Goal: Task Accomplishment & Management: Use online tool/utility

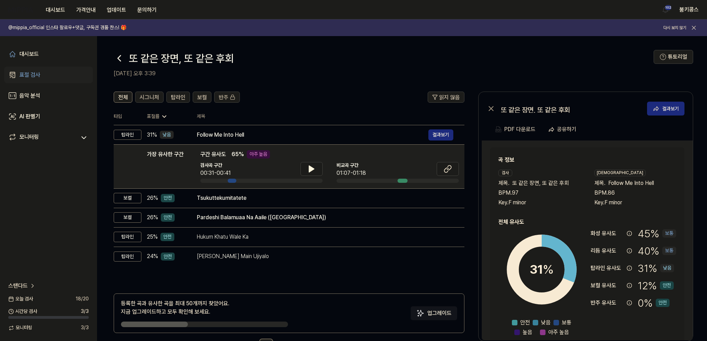
click at [116, 53] on icon at bounding box center [119, 58] width 11 height 11
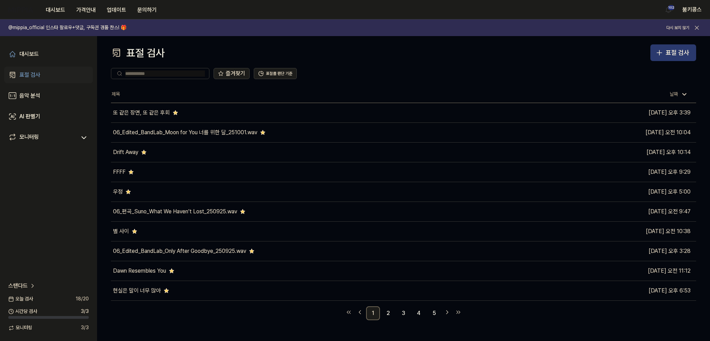
click at [688, 54] on div "표절 검사" at bounding box center [678, 53] width 24 height 10
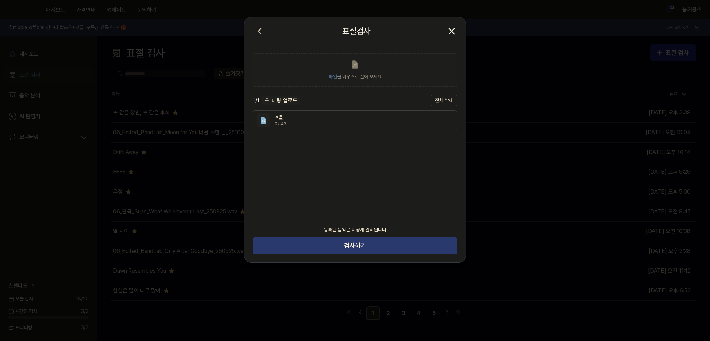
click at [365, 247] on button "검사하기" at bounding box center [355, 245] width 205 height 17
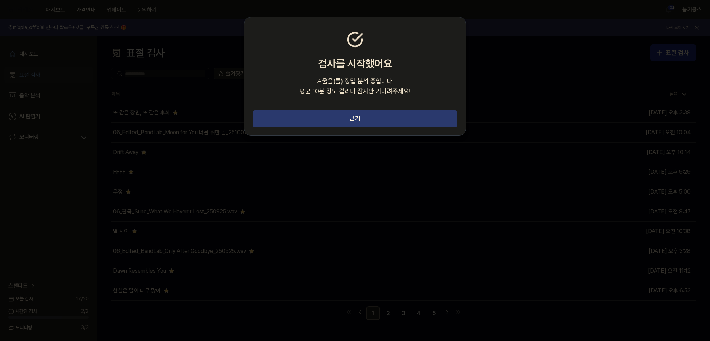
click at [345, 112] on button "닫기" at bounding box center [355, 118] width 205 height 17
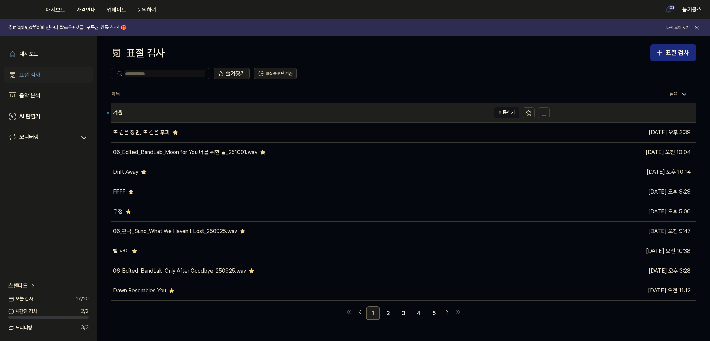
click at [249, 112] on div "겨울" at bounding box center [301, 112] width 380 height 19
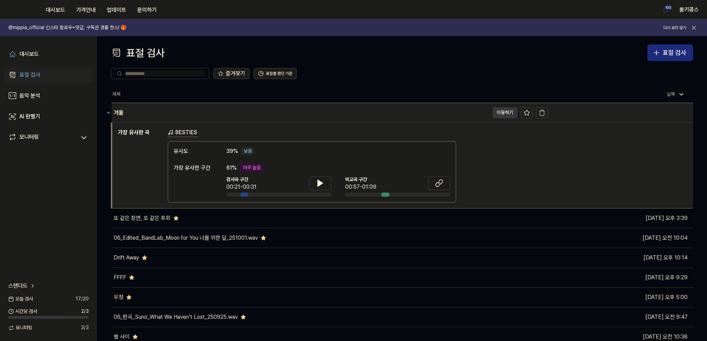
click at [506, 113] on button "이동하기" at bounding box center [505, 112] width 25 height 11
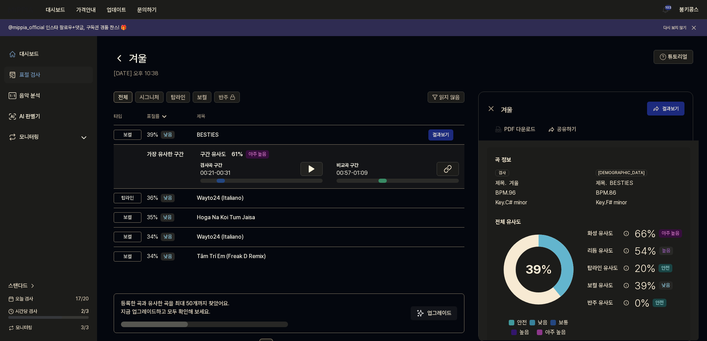
click at [315, 172] on icon at bounding box center [312, 169] width 8 height 8
click at [310, 168] on icon at bounding box center [310, 169] width 1 height 6
click at [445, 171] on icon at bounding box center [447, 170] width 4 height 5
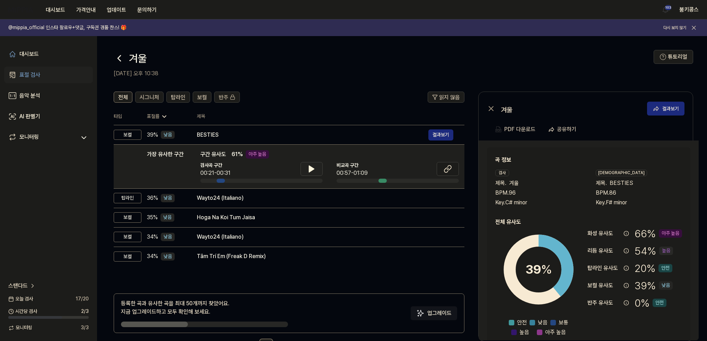
click at [305, 166] on button at bounding box center [312, 169] width 22 height 14
click at [312, 165] on icon at bounding box center [312, 169] width 8 height 8
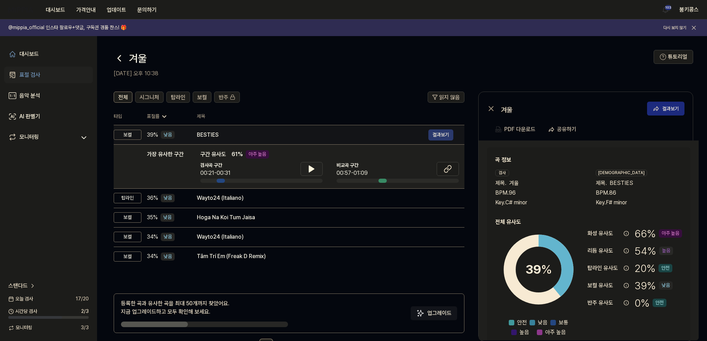
click at [441, 133] on button "결과보기" at bounding box center [441, 134] width 25 height 11
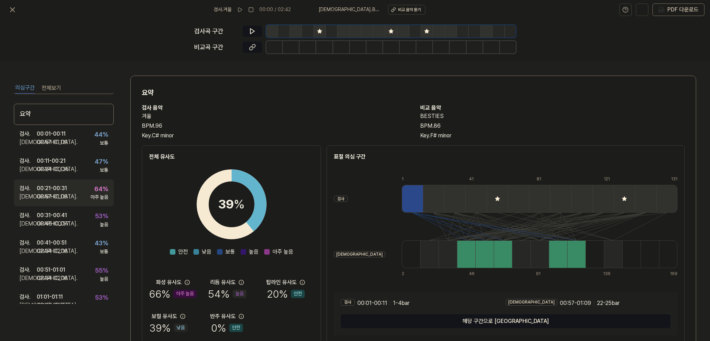
click at [57, 192] on div "00:57 - 01:09" at bounding box center [52, 196] width 31 height 8
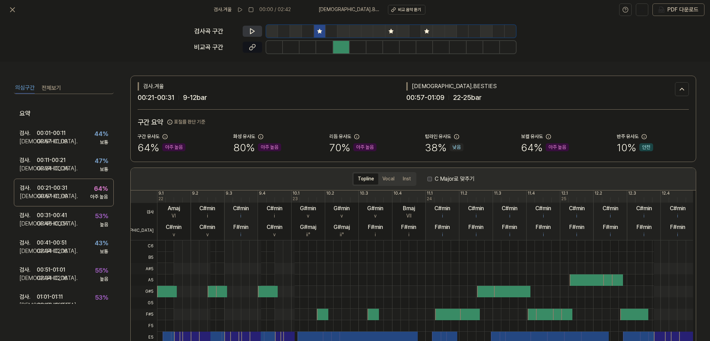
click at [252, 31] on icon at bounding box center [252, 31] width 7 height 7
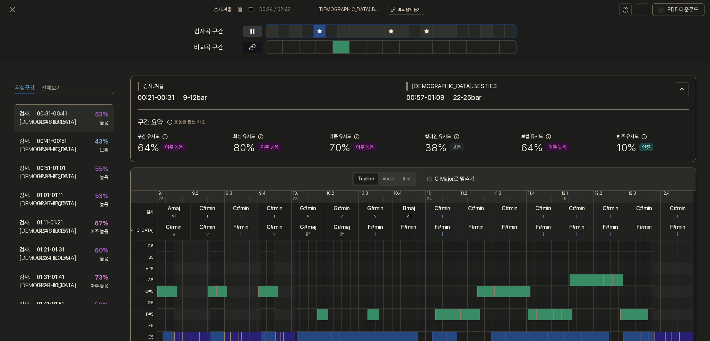
scroll to position [139, 0]
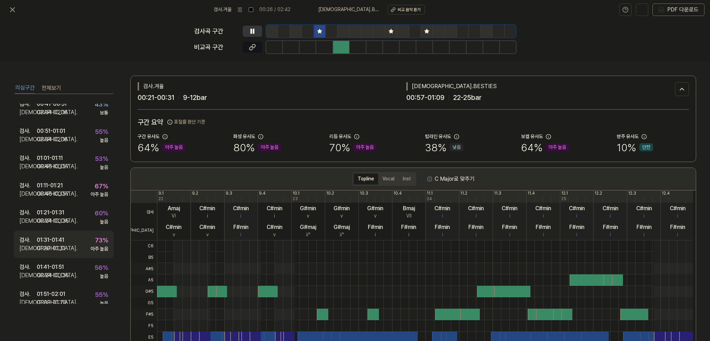
click at [59, 240] on div "01:31 - 01:41" at bounding box center [50, 240] width 27 height 8
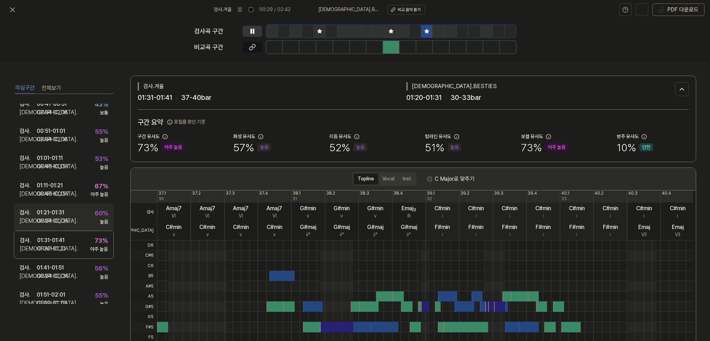
click at [82, 217] on div "검사 . 01:21 - 01:31 비교 . 00:24 - 00:35 60 % 높음" at bounding box center [64, 217] width 100 height 27
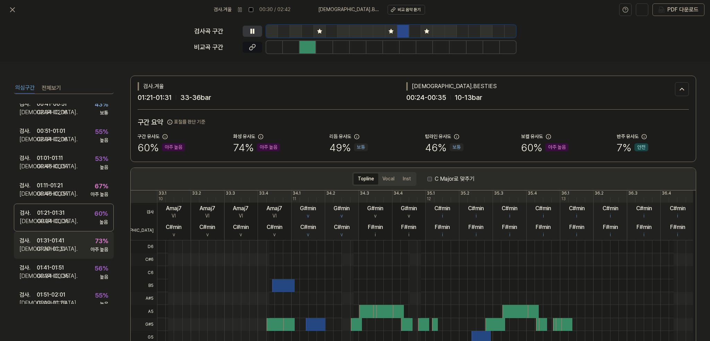
click at [76, 243] on div "검사 . 01:31 - 01:41 비교 . 01:20 - 01:31 73 % 아주 높음" at bounding box center [64, 244] width 100 height 27
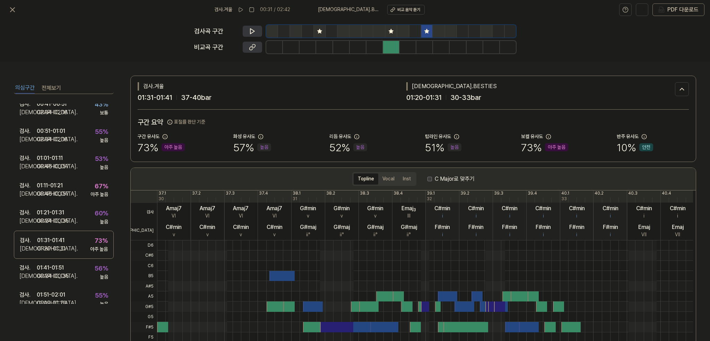
click at [252, 46] on icon at bounding box center [251, 48] width 3 height 4
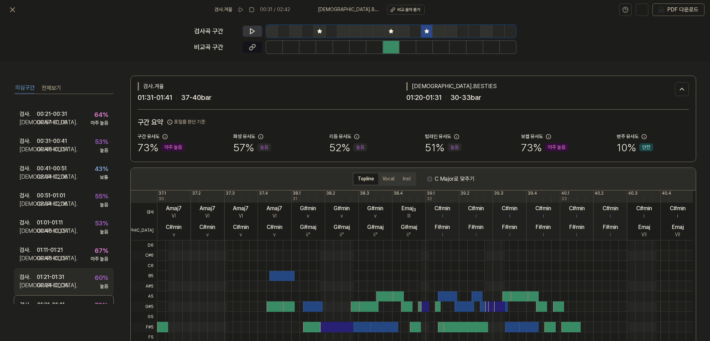
scroll to position [70, 0]
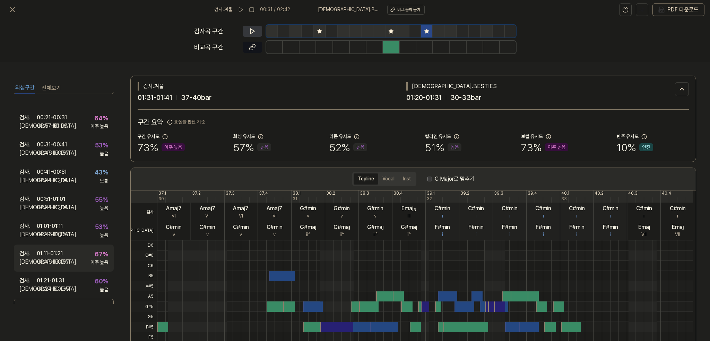
click at [63, 255] on div "01:11 - 01:21" at bounding box center [50, 253] width 26 height 8
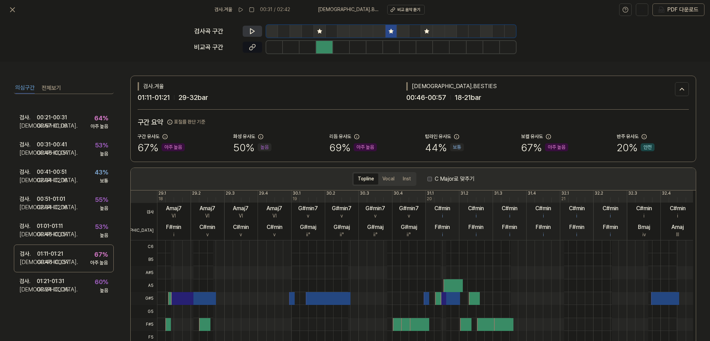
click at [251, 31] on icon at bounding box center [252, 31] width 7 height 7
click at [251, 31] on icon at bounding box center [251, 31] width 1 height 5
click at [248, 46] on button at bounding box center [252, 47] width 19 height 11
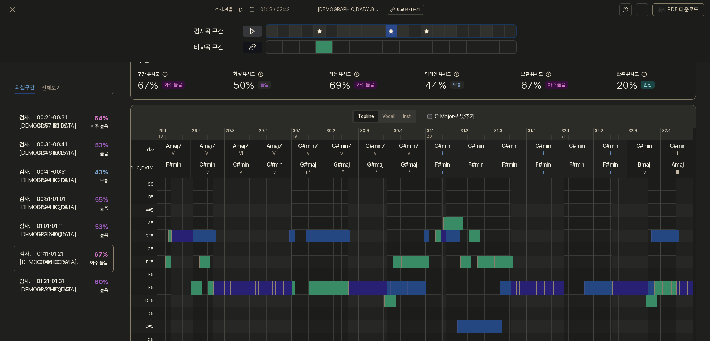
scroll to position [69, 0]
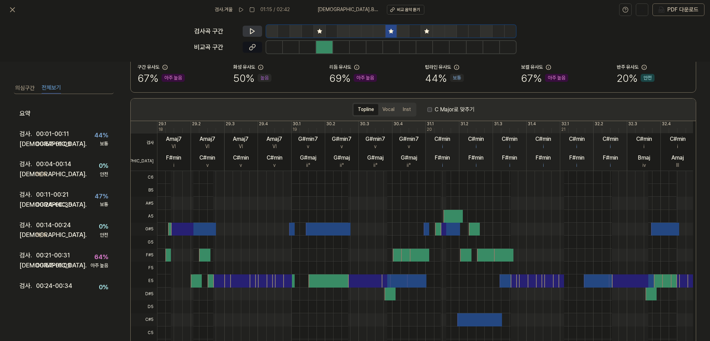
click at [50, 90] on button "전체보기" at bounding box center [51, 88] width 19 height 11
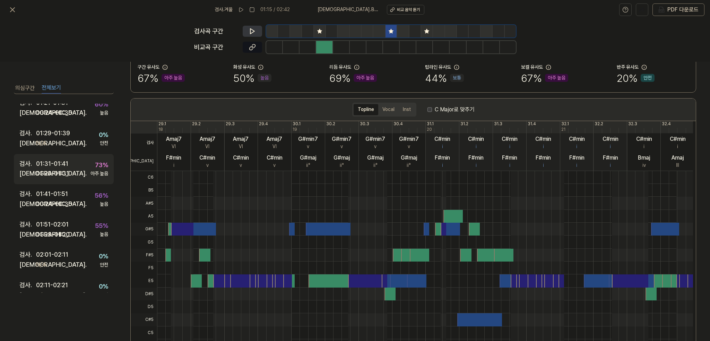
click at [55, 171] on div "01:20 - 01:31" at bounding box center [52, 174] width 33 height 10
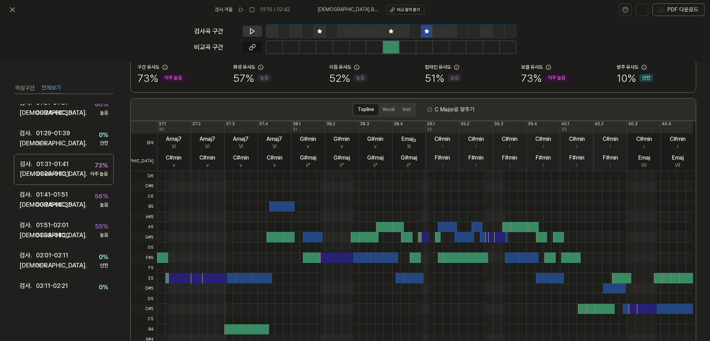
click at [247, 29] on button at bounding box center [252, 31] width 19 height 11
click at [250, 30] on icon at bounding box center [252, 31] width 7 height 7
click at [255, 29] on icon at bounding box center [252, 31] width 7 height 7
click at [255, 51] on button at bounding box center [252, 47] width 19 height 11
click at [17, 7] on button at bounding box center [13, 10] width 14 height 14
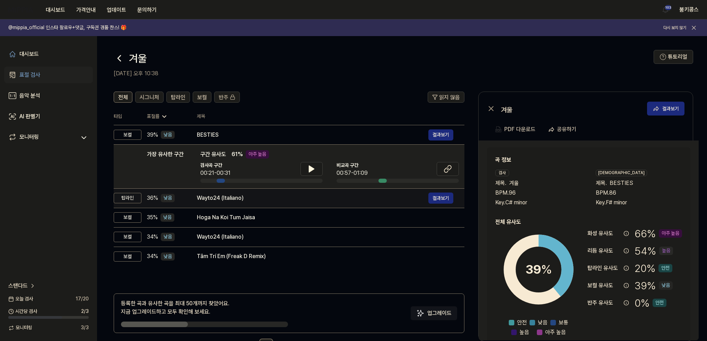
click at [223, 196] on div "Wayto24 (Italiano)" at bounding box center [313, 198] width 232 height 8
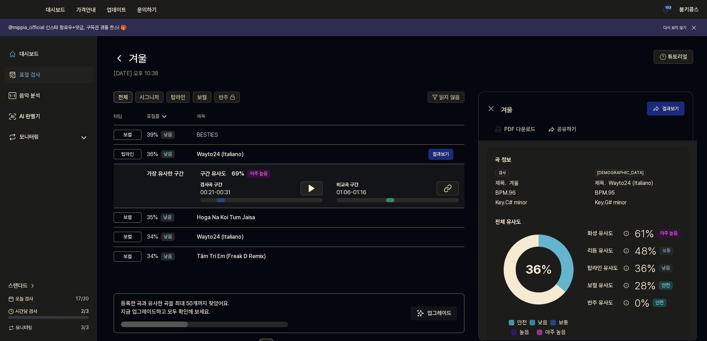
click at [315, 186] on icon at bounding box center [312, 188] width 8 height 8
click at [439, 183] on button at bounding box center [448, 188] width 22 height 14
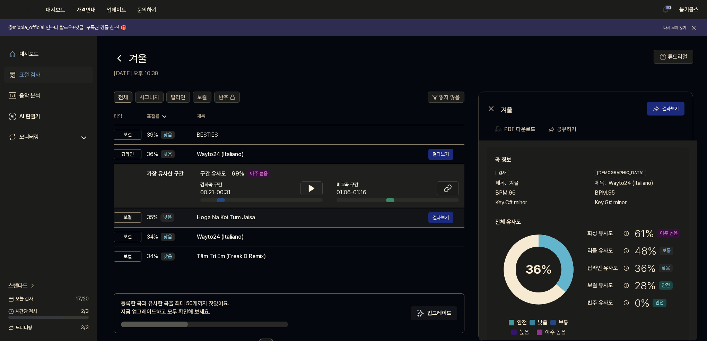
click at [238, 215] on div "Hoga Na Koi Tum Jaisa" at bounding box center [313, 217] width 232 height 8
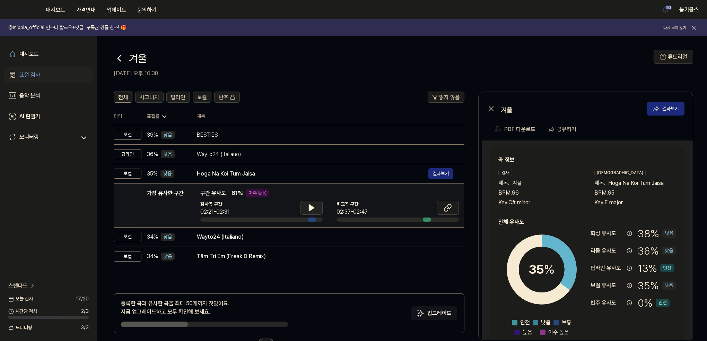
click at [307, 208] on button at bounding box center [312, 208] width 22 height 14
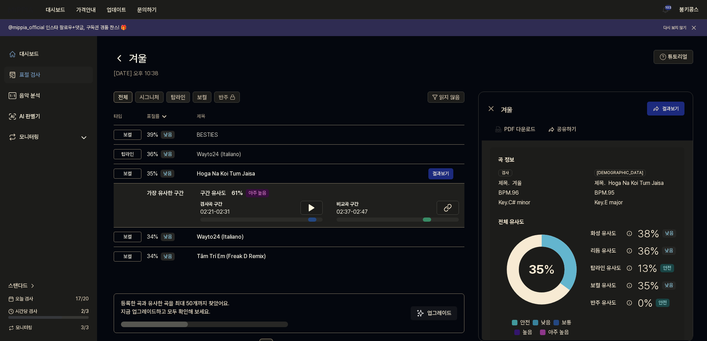
click at [184, 95] on span "탑라인" at bounding box center [178, 97] width 15 height 8
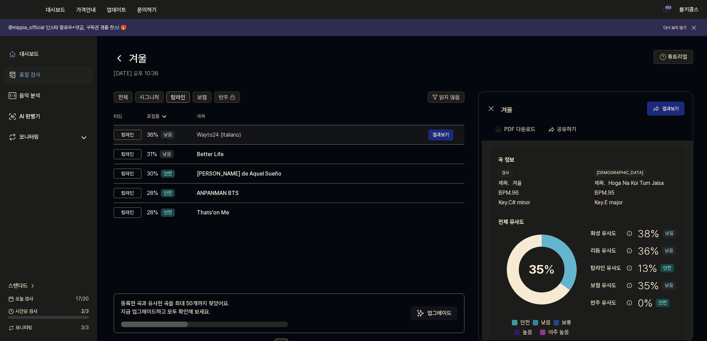
drag, startPoint x: 265, startPoint y: 138, endPoint x: 277, endPoint y: 137, distance: 12.9
click at [265, 138] on div "Wayto24 (Italiano)" at bounding box center [313, 135] width 232 height 8
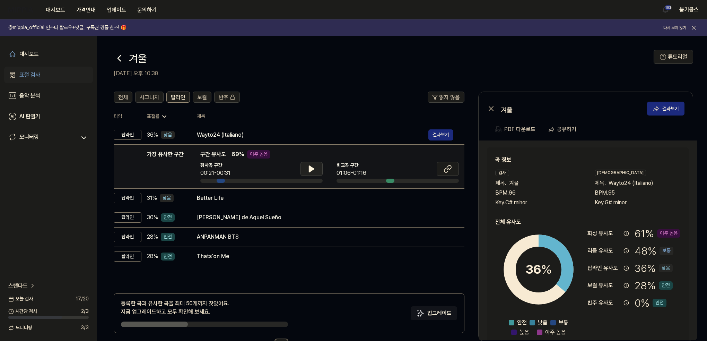
click at [313, 171] on icon at bounding box center [312, 169] width 8 height 8
click at [313, 171] on icon at bounding box center [312, 169] width 1 height 6
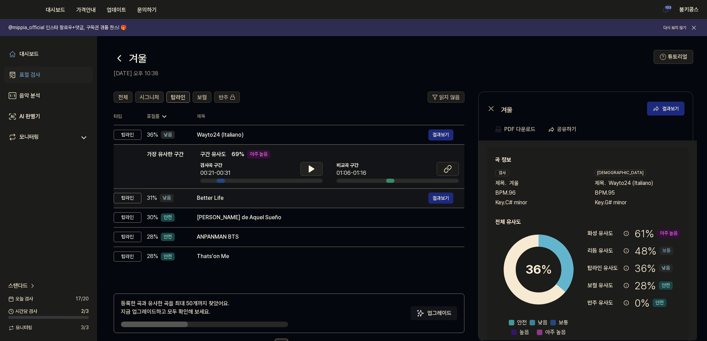
click at [311, 201] on div "Better Life" at bounding box center [313, 198] width 232 height 8
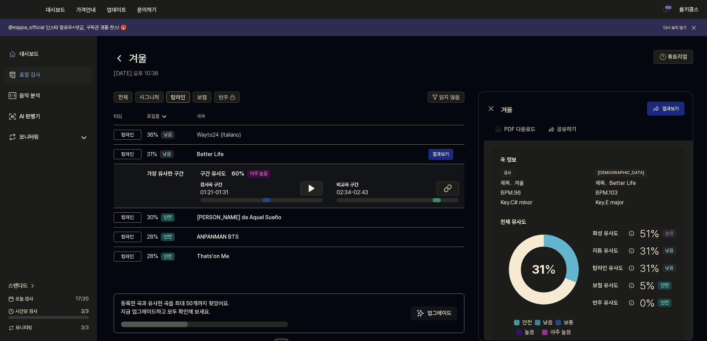
click at [309, 187] on icon at bounding box center [311, 188] width 5 height 6
click at [309, 187] on icon at bounding box center [312, 188] width 8 height 8
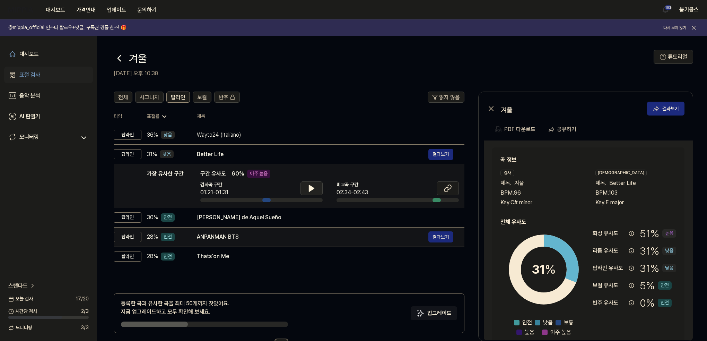
click at [302, 231] on div "ANPANMAN BTS 결과보기" at bounding box center [325, 236] width 257 height 11
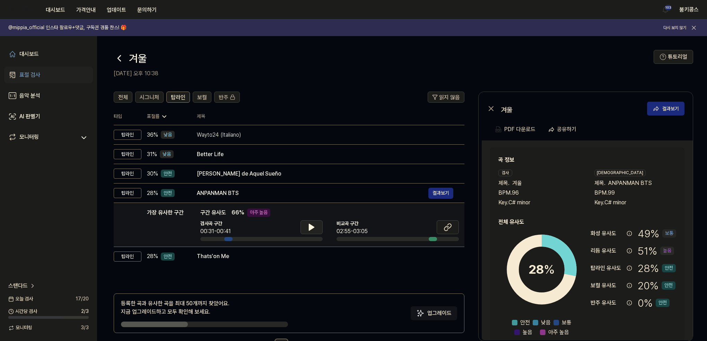
click at [308, 231] on icon at bounding box center [312, 227] width 8 height 8
click at [448, 226] on icon at bounding box center [447, 228] width 4 height 5
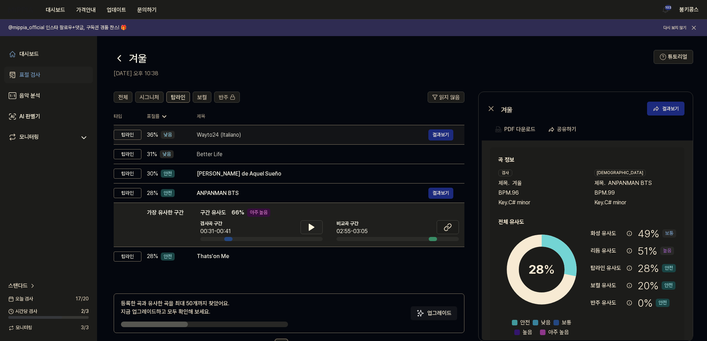
click at [195, 129] on td "Wayto24 (Italiano) 결과보기" at bounding box center [325, 134] width 279 height 19
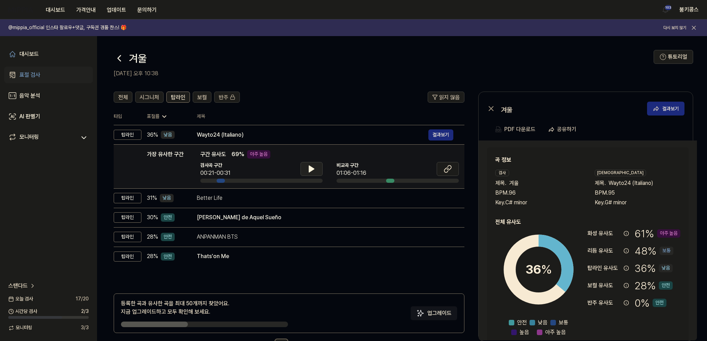
click at [309, 165] on icon at bounding box center [312, 169] width 8 height 8
click at [31, 54] on div "대시보드" at bounding box center [28, 54] width 19 height 8
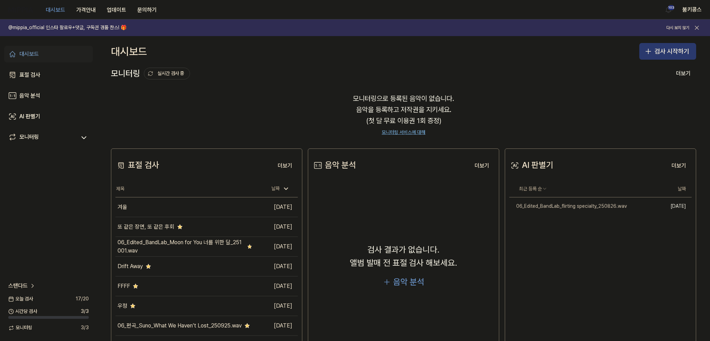
click at [657, 52] on button "검사 시작하기" at bounding box center [667, 51] width 57 height 17
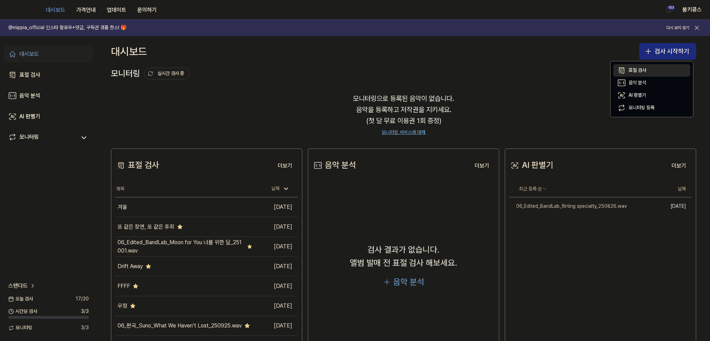
click at [652, 68] on button "표절 검사" at bounding box center [651, 70] width 77 height 12
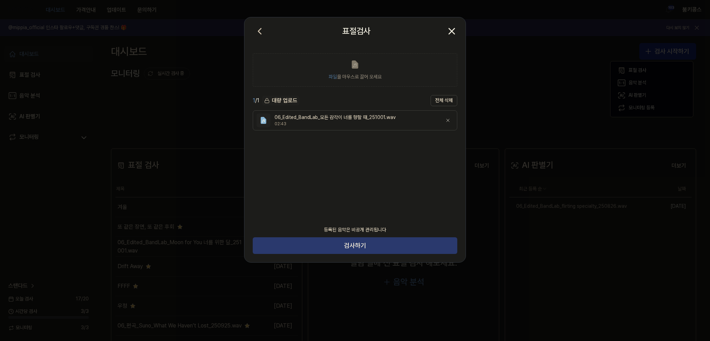
click at [352, 248] on button "검사하기" at bounding box center [355, 245] width 205 height 17
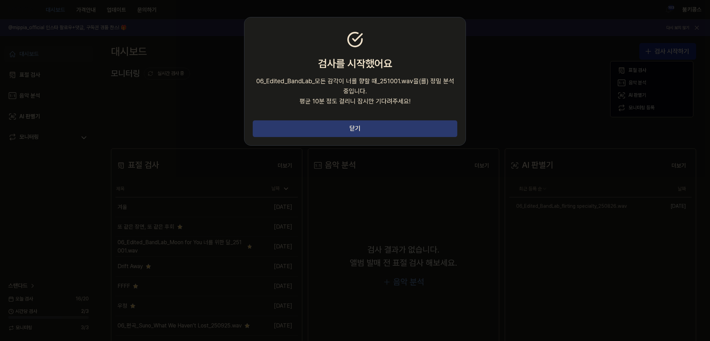
click at [323, 129] on button "닫기" at bounding box center [355, 128] width 205 height 17
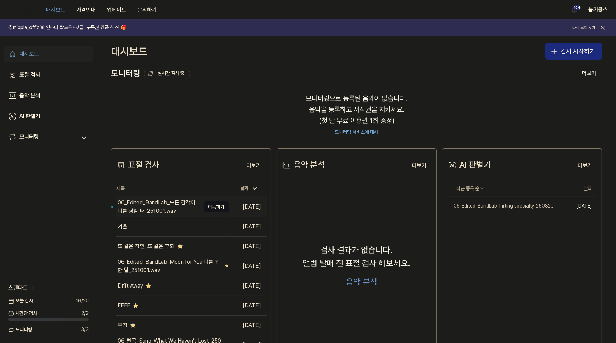
click at [183, 206] on div "06_Edited_BandLab_모든 감각이 너를 향할 때_251001.wav" at bounding box center [159, 207] width 83 height 17
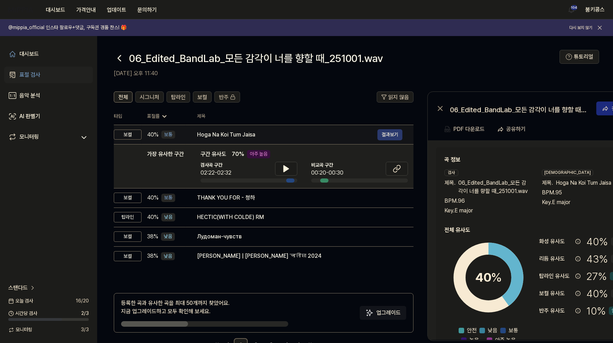
click at [389, 136] on button "결과보기" at bounding box center [389, 134] width 25 height 11
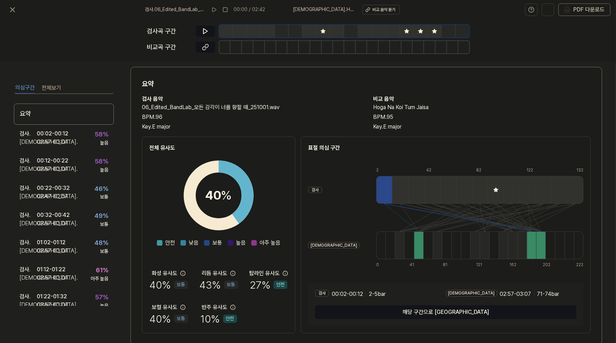
scroll to position [24, 0]
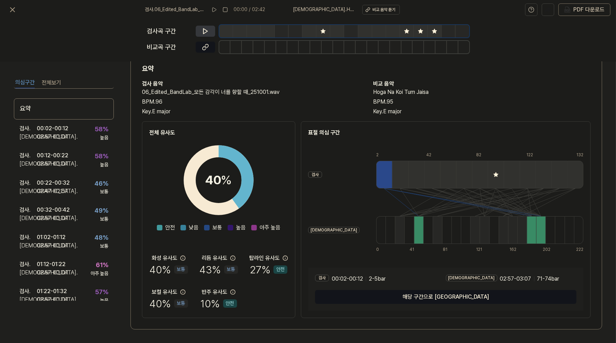
click at [203, 31] on icon at bounding box center [205, 31] width 7 height 7
click at [201, 30] on button at bounding box center [205, 31] width 19 height 11
click at [201, 47] on button at bounding box center [205, 47] width 19 height 11
click at [203, 28] on icon at bounding box center [205, 31] width 7 height 7
click at [69, 134] on div "검사 . 00:02 - 00:12 비교 . 02:57 - 03:07 58 % 높음" at bounding box center [64, 133] width 100 height 27
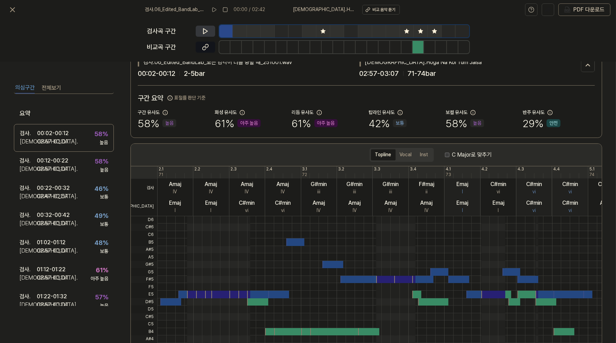
click at [204, 35] on button at bounding box center [205, 31] width 19 height 11
click at [196, 26] on button at bounding box center [205, 31] width 19 height 11
click at [78, 174] on div "검사 . 00:12 - 00:22 비교 . 02:57 - 03:07 58 % 높음" at bounding box center [64, 165] width 100 height 27
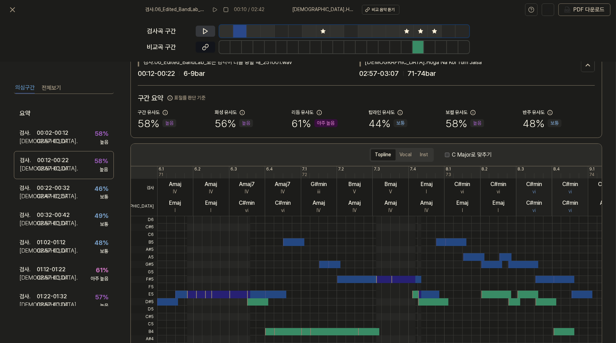
click at [204, 32] on icon at bounding box center [205, 31] width 7 height 7
click at [204, 32] on icon at bounding box center [204, 31] width 1 height 5
click at [210, 45] on button at bounding box center [205, 47] width 19 height 11
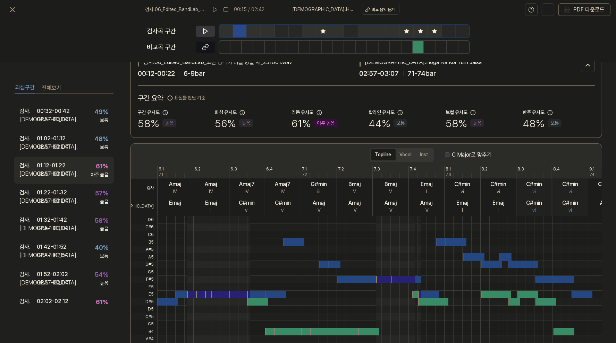
click at [58, 177] on div "02:57 - 03:07" at bounding box center [53, 174] width 32 height 8
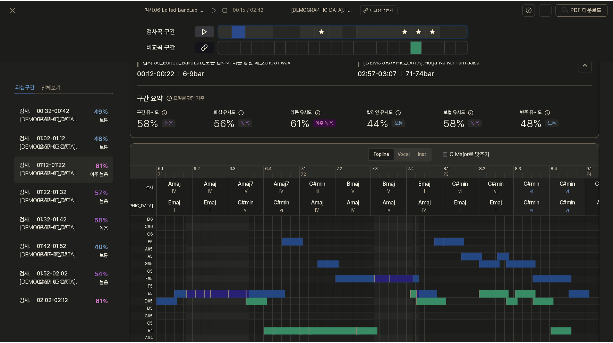
scroll to position [103, 0]
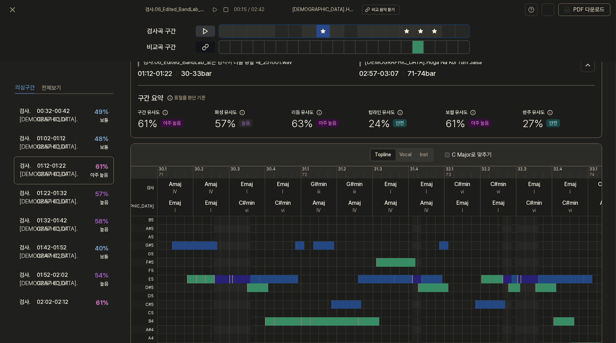
click at [202, 33] on icon at bounding box center [205, 31] width 7 height 7
click at [15, 11] on icon at bounding box center [12, 10] width 8 height 8
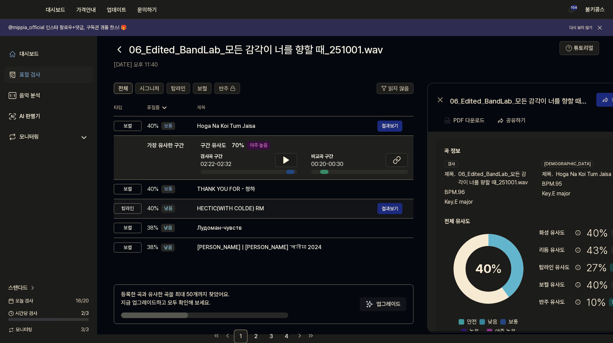
scroll to position [23, 0]
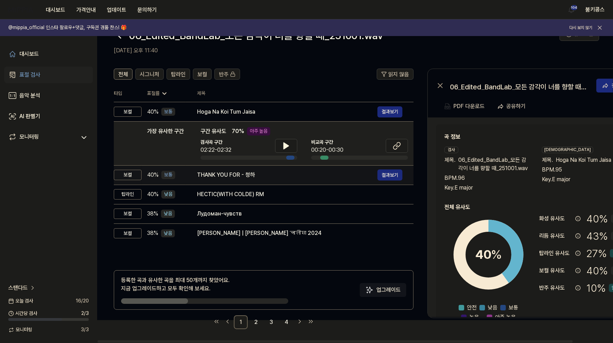
click at [247, 171] on div "THANK YOU FOR - 청하" at bounding box center [287, 175] width 180 height 8
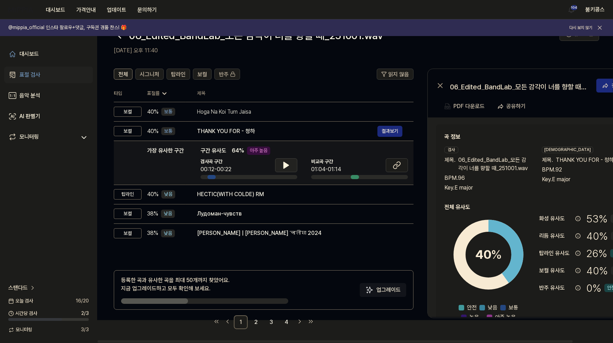
click at [291, 164] on button at bounding box center [286, 165] width 22 height 14
click at [289, 163] on icon at bounding box center [286, 165] width 8 height 8
click at [398, 165] on icon at bounding box center [397, 165] width 8 height 8
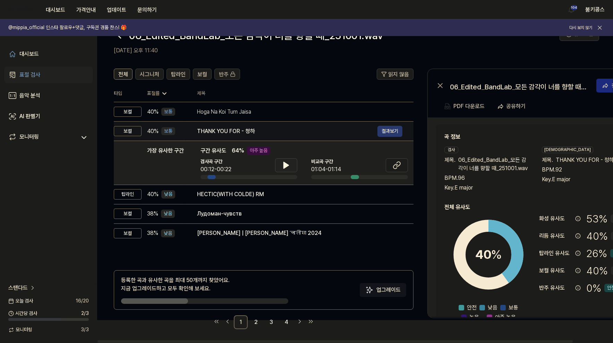
click at [390, 128] on button "결과보기" at bounding box center [389, 131] width 25 height 11
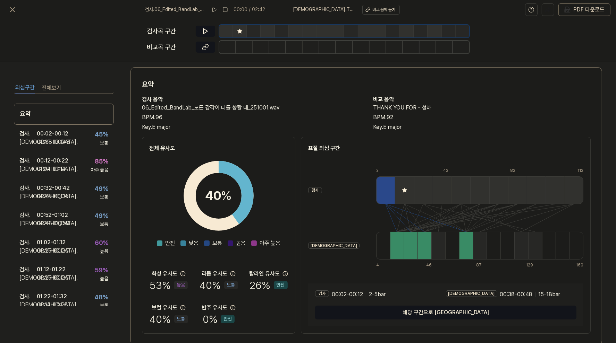
scroll to position [24, 0]
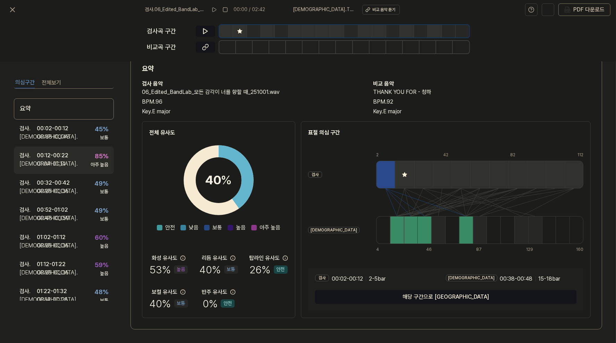
click at [76, 158] on div "검사 . 00:12 - 00:22 비교 . 01:04 - 01:14 85 % 아주 높음" at bounding box center [64, 160] width 100 height 27
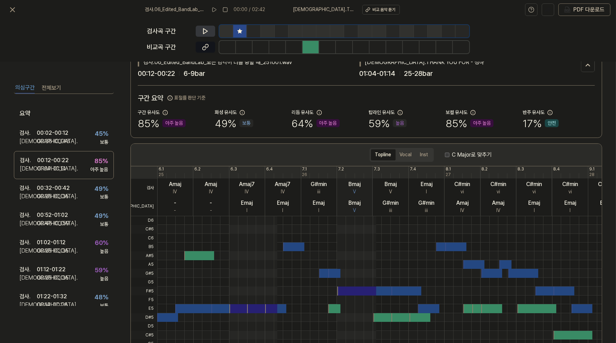
click at [205, 29] on icon at bounding box center [205, 31] width 4 height 5
click at [205, 29] on icon at bounding box center [205, 31] width 7 height 7
click at [205, 49] on icon at bounding box center [205, 47] width 7 height 7
click at [199, 29] on button at bounding box center [205, 31] width 19 height 11
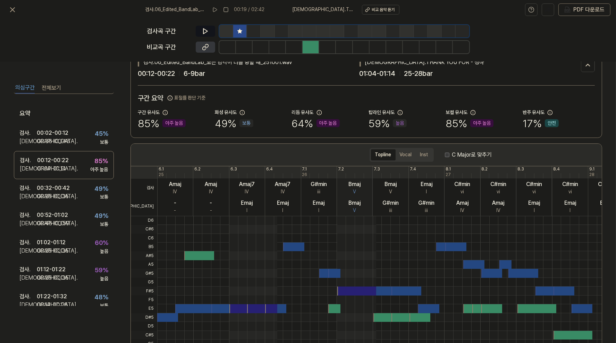
click at [202, 48] on icon at bounding box center [203, 48] width 3 height 4
click at [204, 31] on icon at bounding box center [205, 31] width 7 height 7
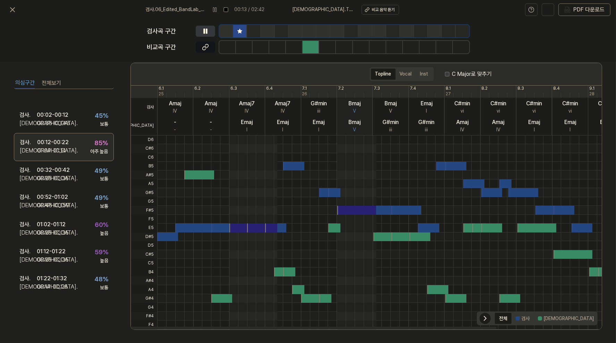
scroll to position [35, 0]
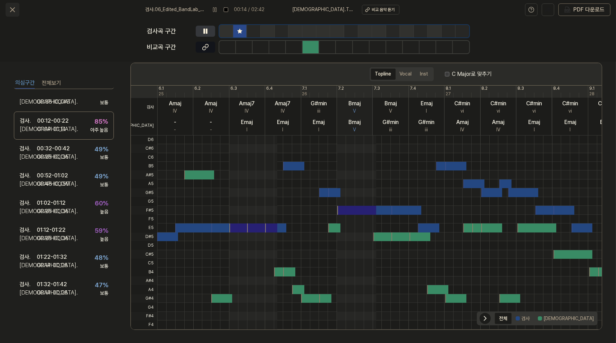
click at [13, 8] on icon at bounding box center [12, 10] width 8 height 8
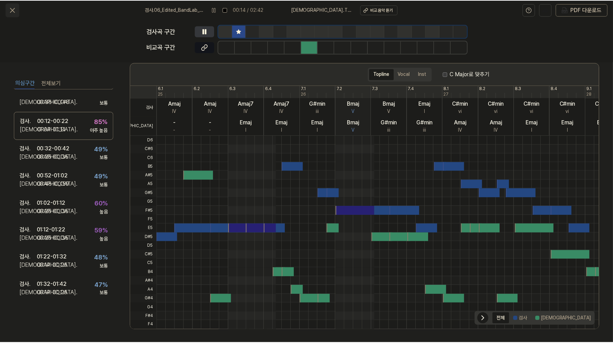
scroll to position [23, 0]
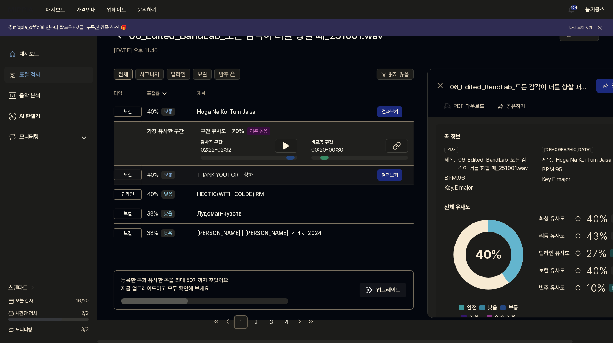
click at [251, 178] on div "THANK YOU FOR - 청하" at bounding box center [287, 175] width 180 height 8
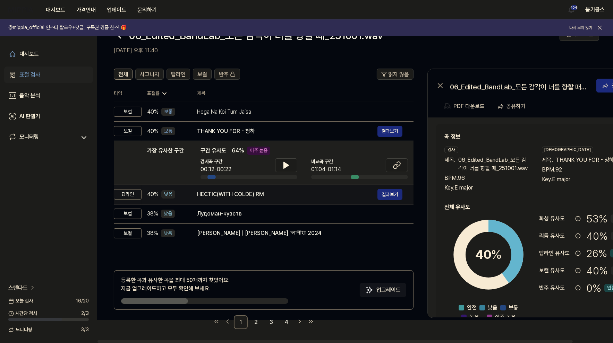
click at [250, 196] on div "HECTIC(WITH COLDE) RM" at bounding box center [287, 194] width 180 height 8
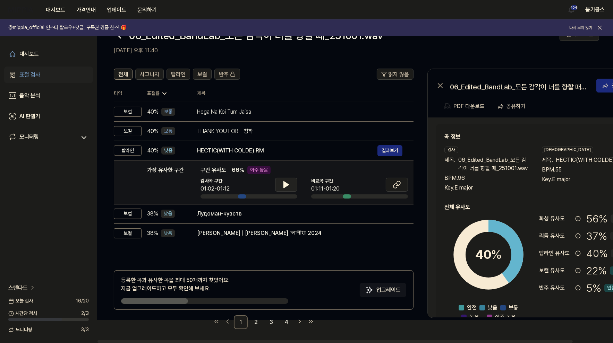
click at [286, 184] on icon at bounding box center [286, 185] width 5 height 6
click at [287, 184] on icon at bounding box center [287, 185] width 1 height 6
click at [184, 75] on span "탑라인" at bounding box center [178, 74] width 15 height 8
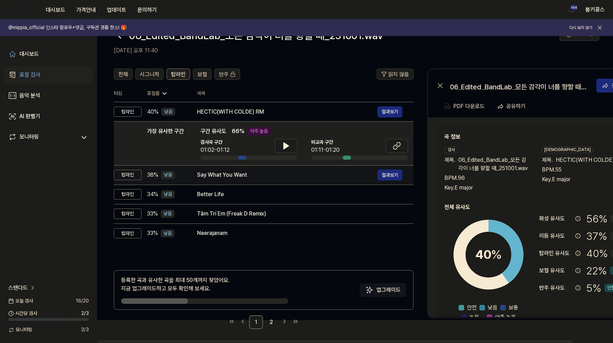
click at [227, 174] on div "Say What You Want" at bounding box center [287, 175] width 180 height 8
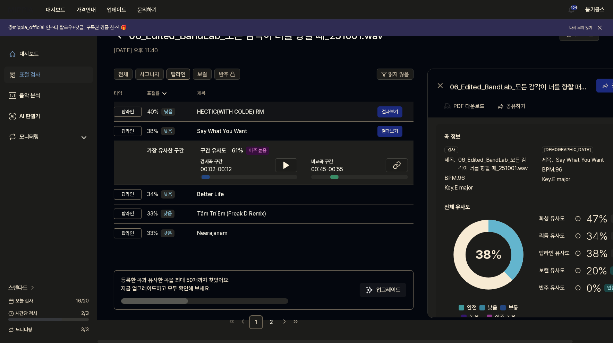
click at [224, 117] on div "HECTIC(WITH COLDE) RM 결과보기" at bounding box center [299, 111] width 205 height 11
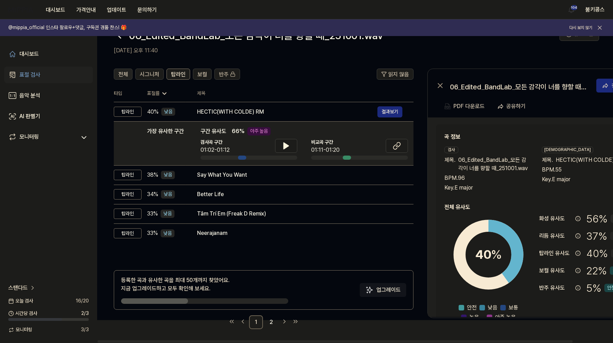
click at [130, 75] on button "전체" at bounding box center [123, 74] width 19 height 11
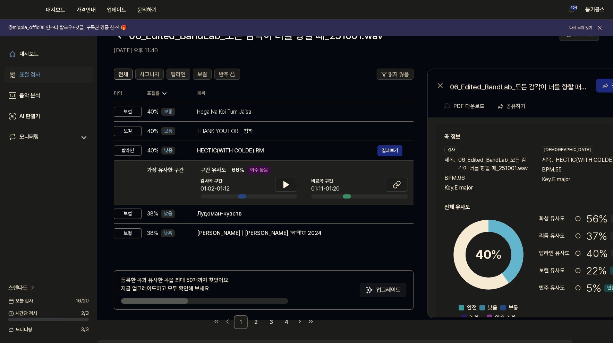
click at [177, 72] on span "탑라인" at bounding box center [178, 74] width 15 height 8
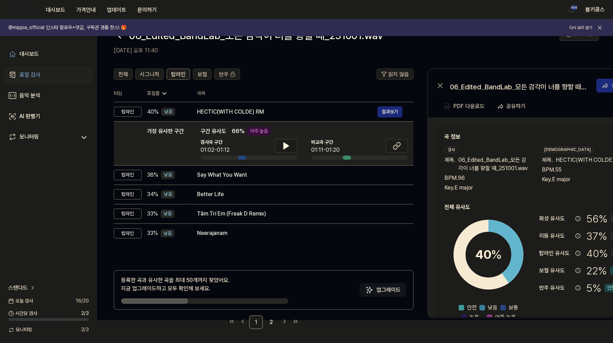
click at [35, 71] on div "표절 검사" at bounding box center [29, 75] width 21 height 8
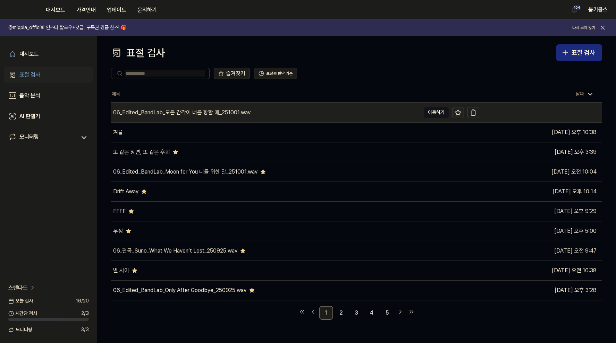
click at [460, 111] on icon at bounding box center [458, 113] width 6 height 6
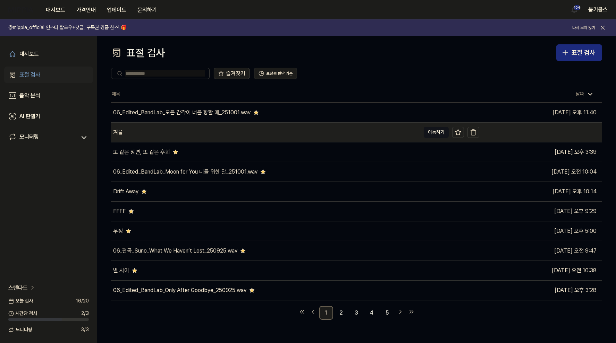
click at [157, 132] on div "겨울" at bounding box center [265, 132] width 309 height 19
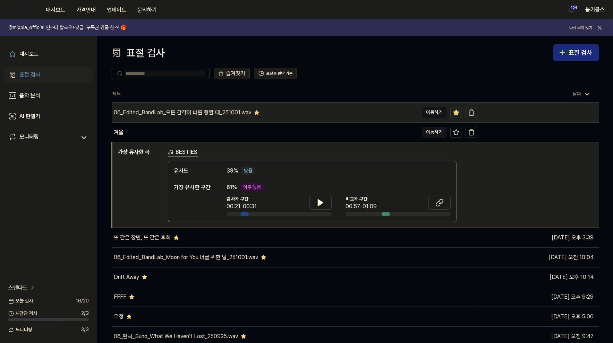
click at [201, 120] on div "06_Edited_BandLab_모든 감각이 너를 향할 때_251001.wav" at bounding box center [265, 112] width 307 height 19
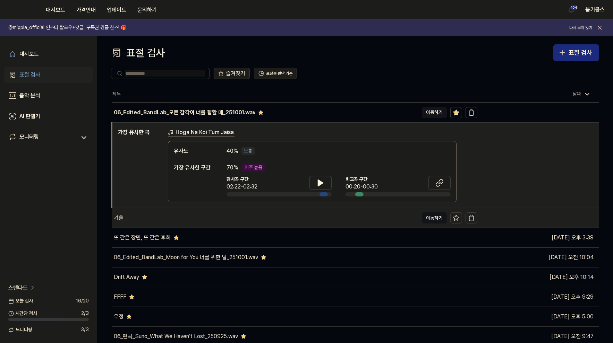
click at [155, 216] on div "겨울" at bounding box center [265, 217] width 307 height 19
